Goal: Transaction & Acquisition: Purchase product/service

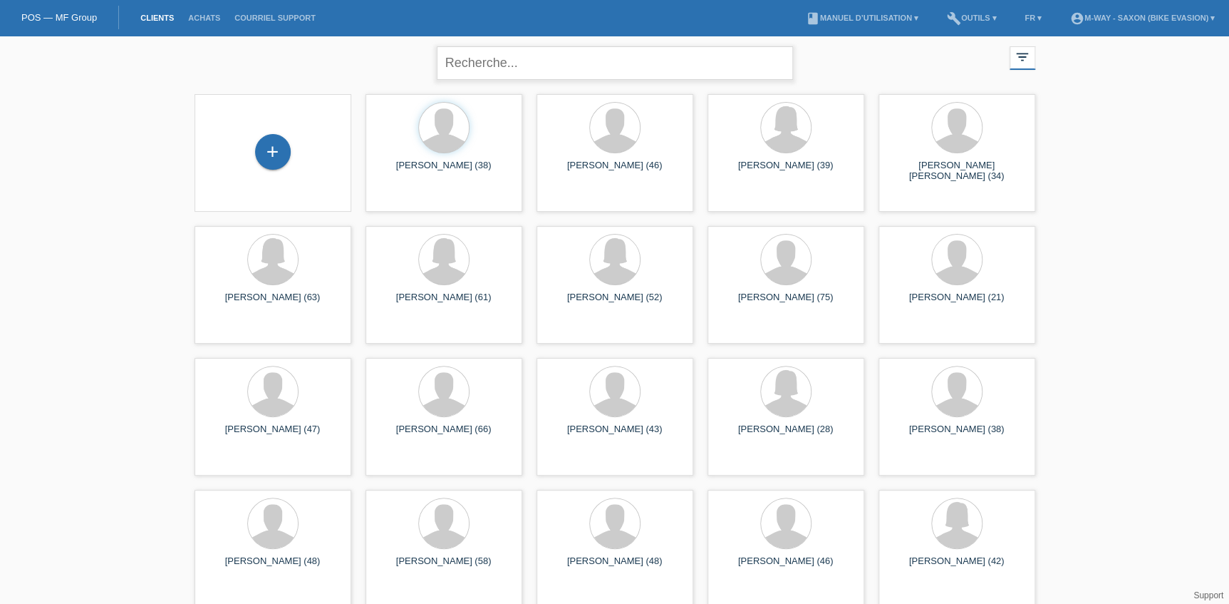
click at [510, 67] on input "text" at bounding box center [615, 62] width 356 height 33
type input "roduit"
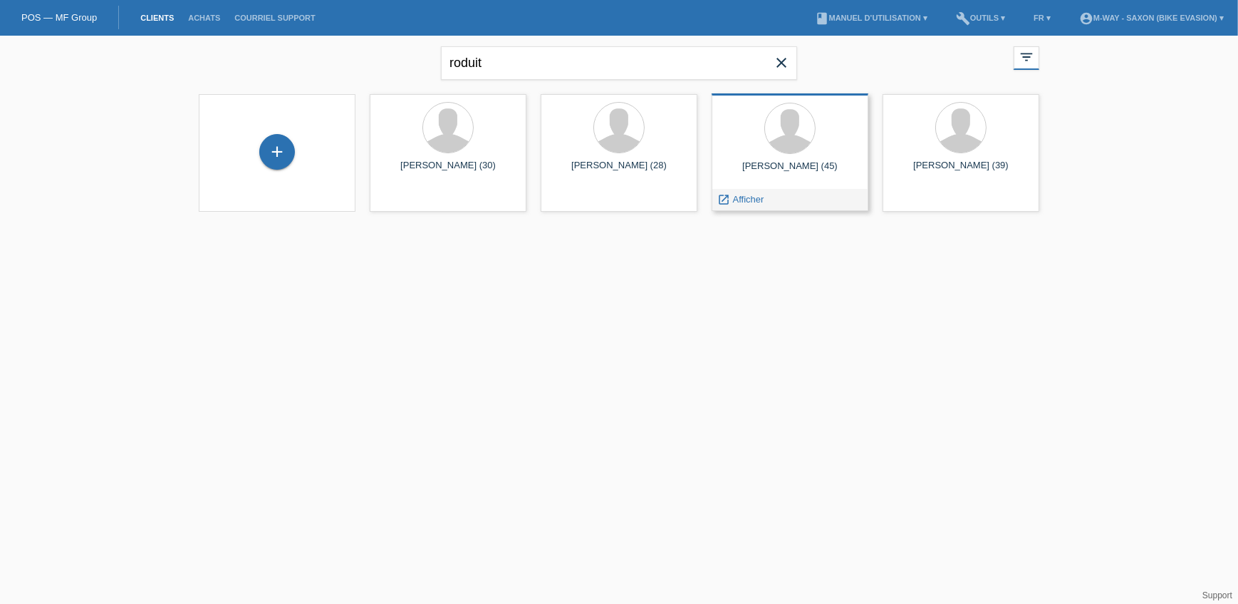
click at [784, 162] on div "Thomas Roduit (45)" at bounding box center [790, 171] width 134 height 23
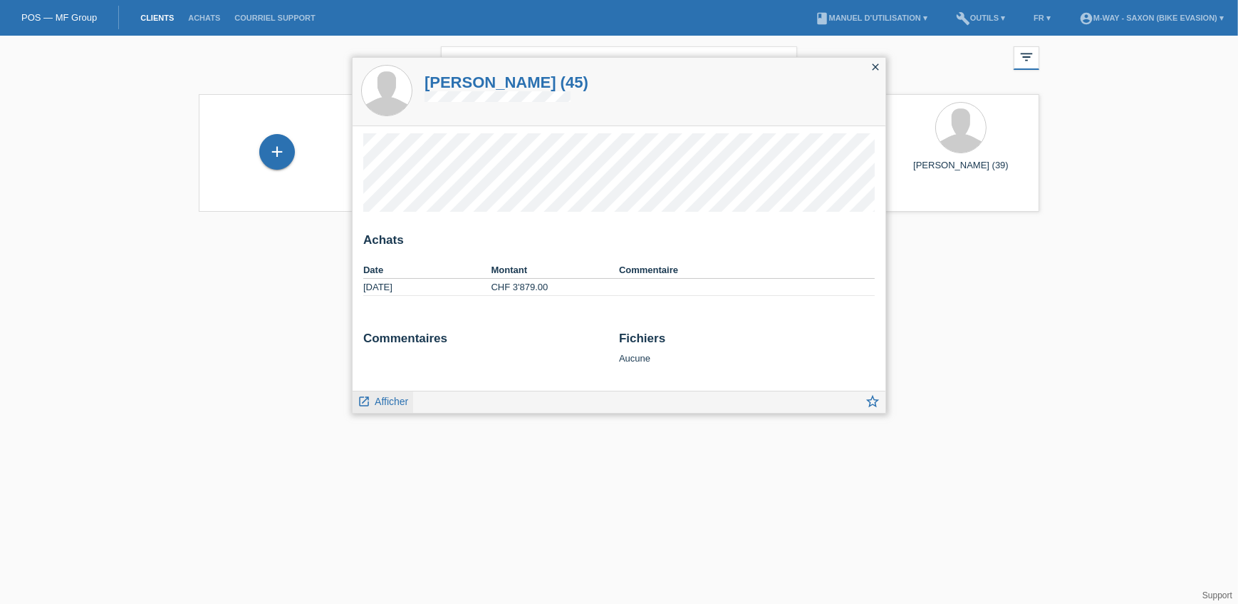
click at [401, 399] on span "Afficher" at bounding box center [391, 400] width 33 height 11
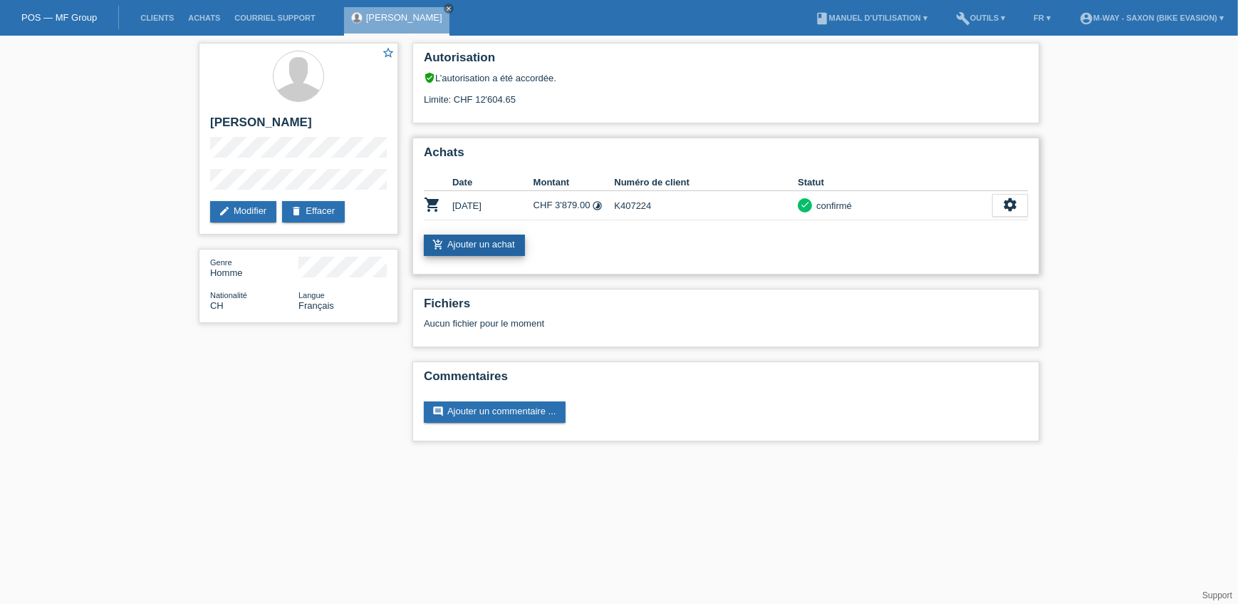
click at [504, 242] on link "add_shopping_cart Ajouter un achat" at bounding box center [474, 244] width 101 height 21
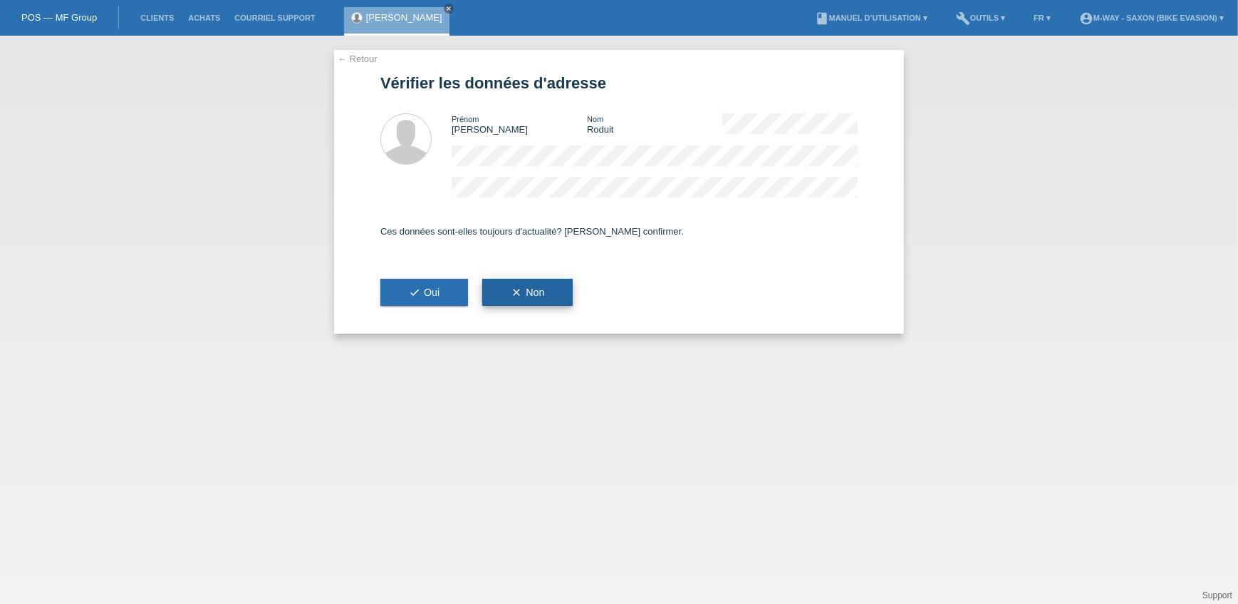
click at [538, 291] on span "clear Non" at bounding box center [527, 291] width 33 height 11
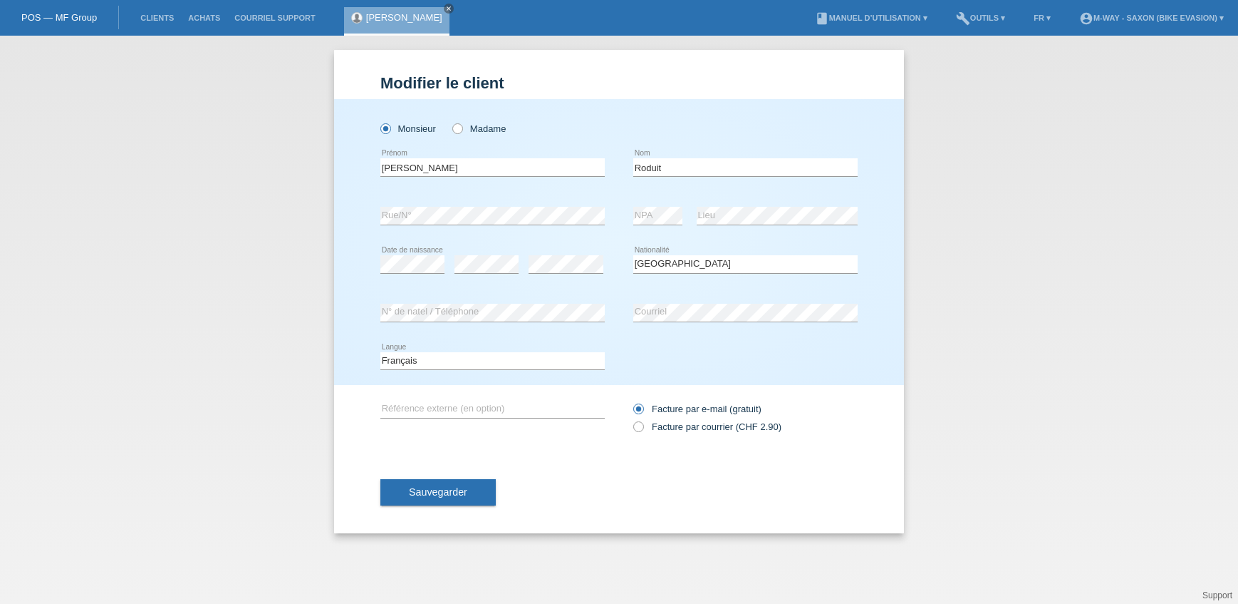
select select "CH"
click at [128, 230] on div "Modifier le client Monsieur Madame Thomas error Prénom Roduit error C" at bounding box center [619, 320] width 1238 height 568
click at [431, 493] on span "Sauvegarder" at bounding box center [438, 491] width 58 height 11
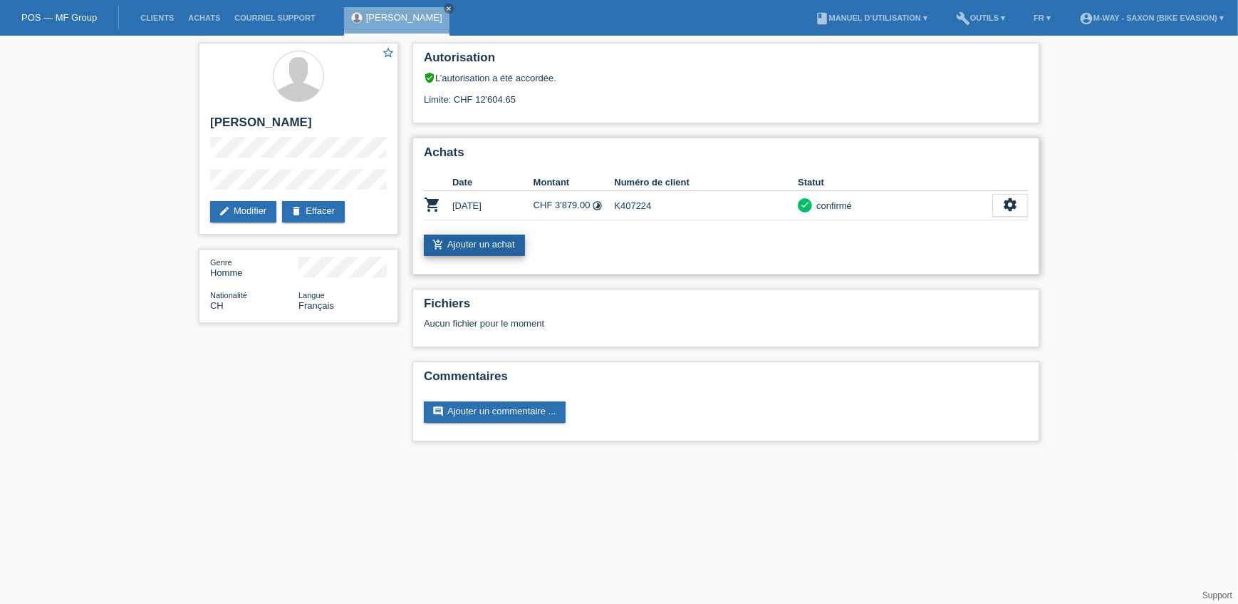
click at [487, 244] on link "add_shopping_cart Ajouter un achat" at bounding box center [474, 244] width 101 height 21
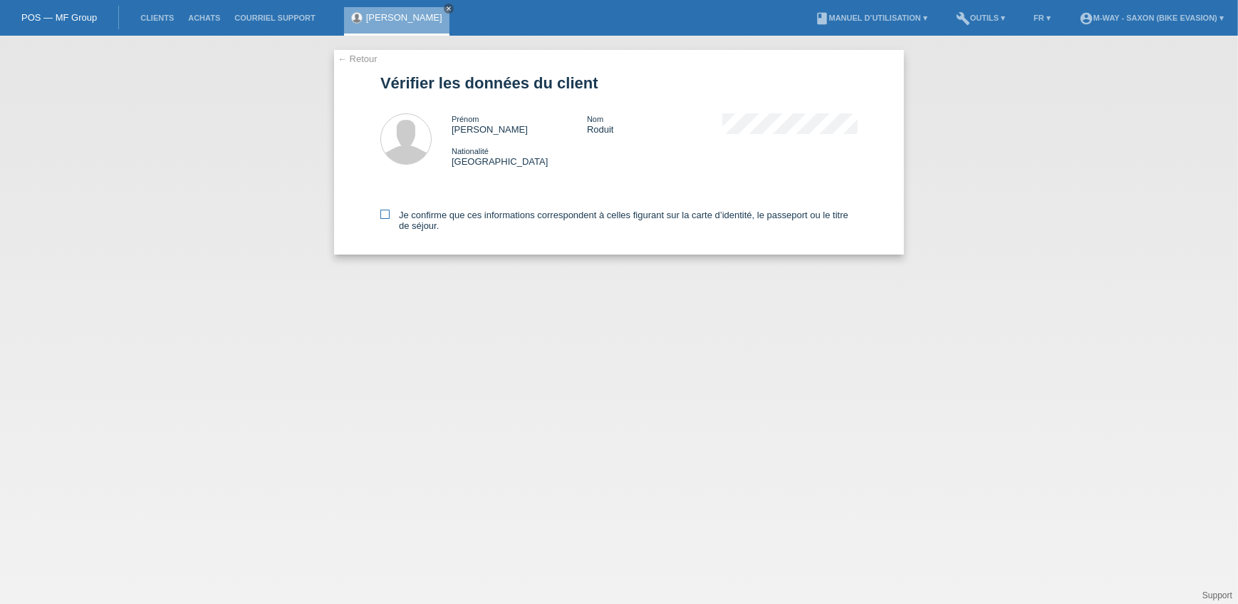
click at [390, 213] on label "Je confirme que ces informations correspondent à celles figurant sur la carte d…" at bounding box center [618, 219] width 477 height 21
click at [390, 213] on input "Je confirme que ces informations correspondent à celles figurant sur la carte d…" at bounding box center [384, 213] width 9 height 9
checkbox input "true"
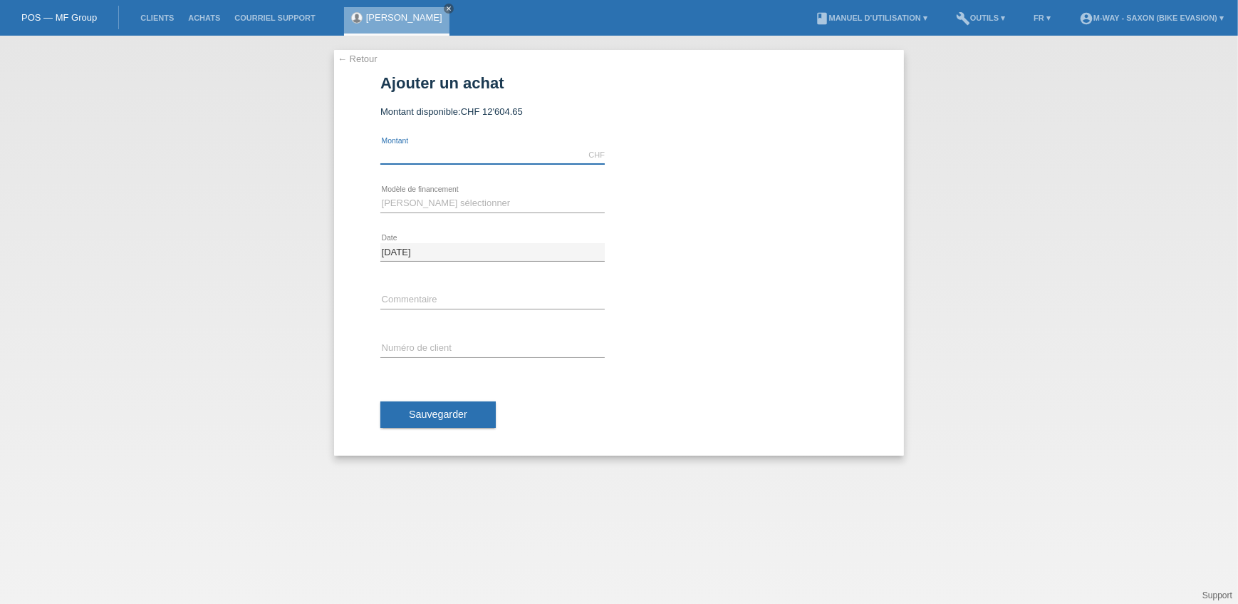
click at [435, 152] on input "text" at bounding box center [492, 155] width 224 height 18
type input "1509.05"
click at [446, 196] on select "Veuillez sélectionner Taux fixes Achat sur facture avec paiement partiel" at bounding box center [492, 203] width 224 height 17
select select "77"
click at [380, 195] on select "Veuillez sélectionner Taux fixes Achat sur facture avec paiement partiel" at bounding box center [492, 203] width 224 height 17
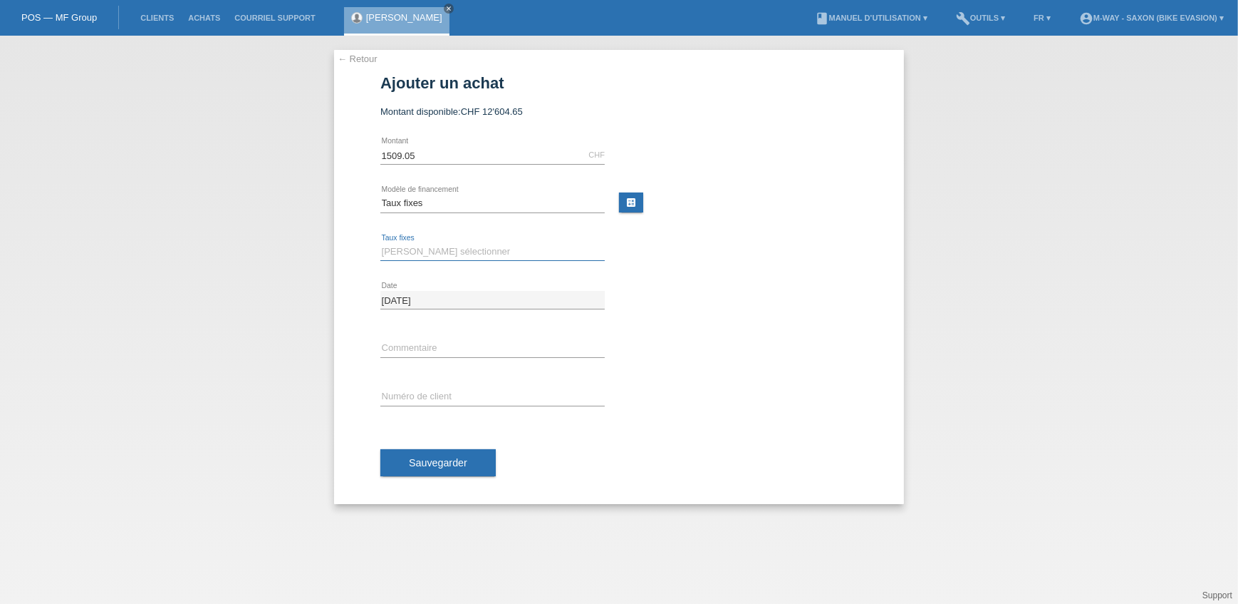
click at [408, 244] on select "Veuillez sélectionner 4 versements 5 versements 6 versements 7 versements 8 ver…" at bounding box center [492, 251] width 224 height 17
select select "202"
click at [380, 243] on select "Veuillez sélectionner 4 versements 5 versements 6 versements 7 versements 8 ver…" at bounding box center [492, 251] width 224 height 17
click at [410, 393] on input "text" at bounding box center [492, 397] width 224 height 18
type input "K407224"
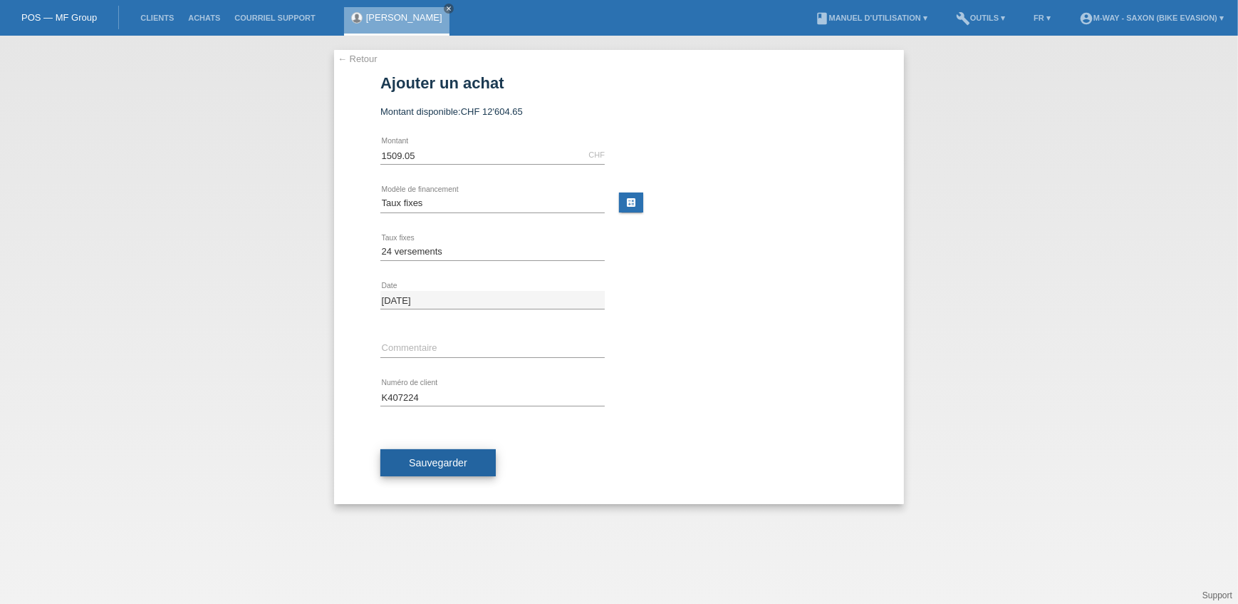
click at [426, 467] on button "Sauvegarder" at bounding box center [437, 462] width 115 height 27
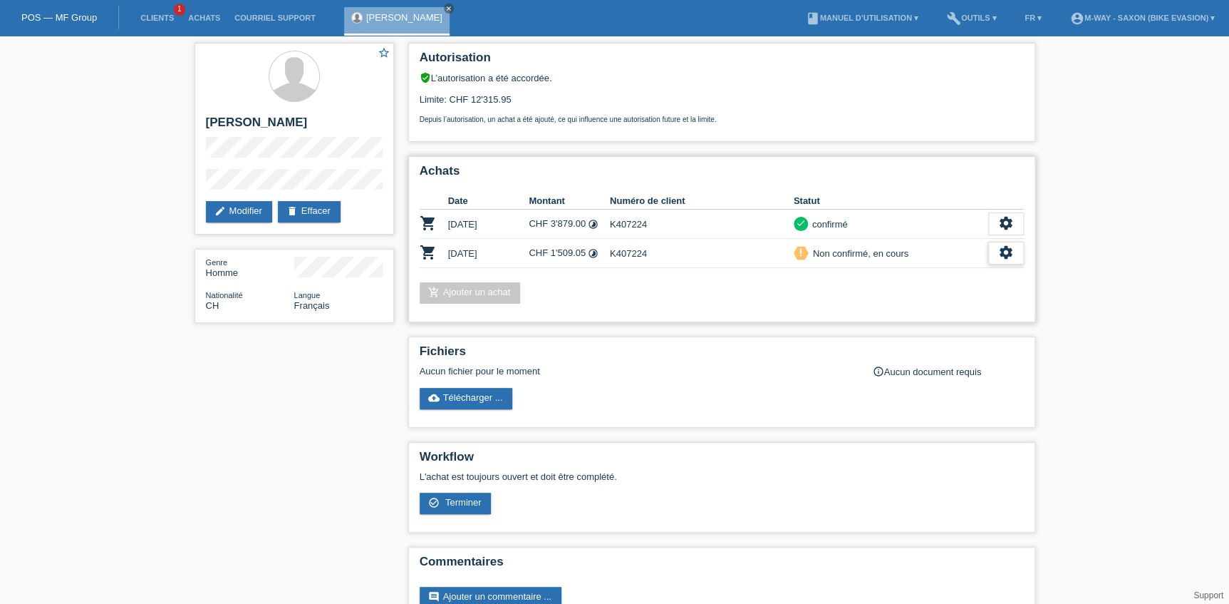
click at [1013, 249] on icon "settings" at bounding box center [1006, 252] width 16 height 16
click at [909, 314] on span "Terminer" at bounding box center [906, 314] width 41 height 17
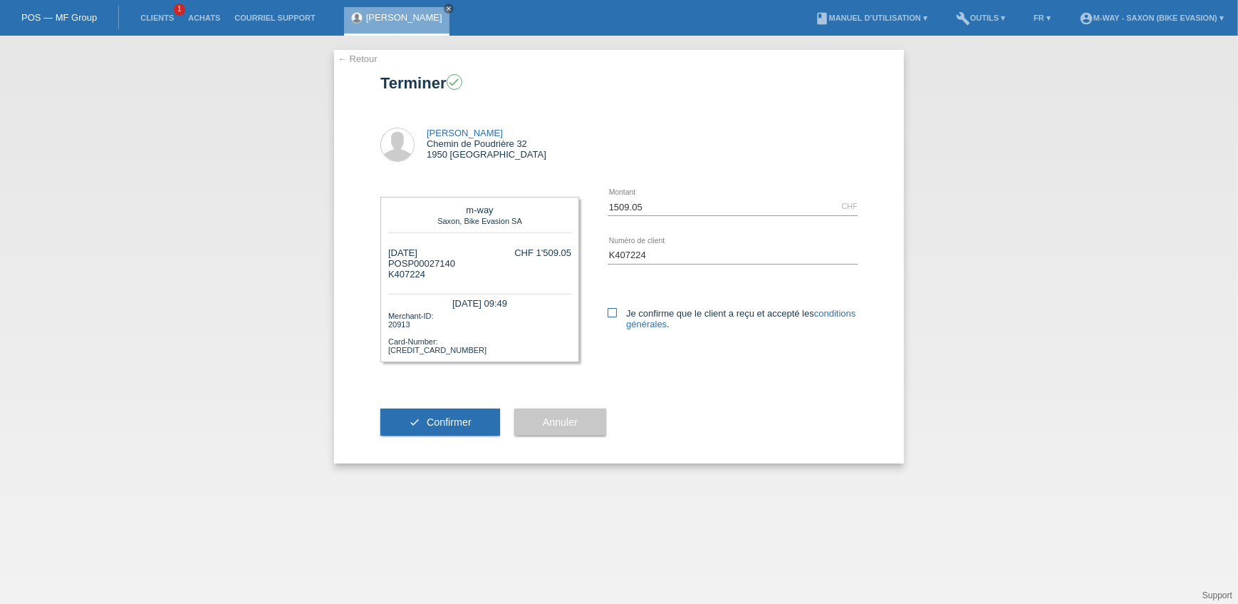
click at [612, 309] on icon at bounding box center [612, 312] width 9 height 9
click at [612, 309] on input "Je confirme que le client a reçu et accepté les conditions générales ." at bounding box center [612, 312] width 9 height 9
checkbox input "true"
click at [450, 420] on span "Confirmer" at bounding box center [449, 421] width 45 height 11
